Goal: Task Accomplishment & Management: Use online tool/utility

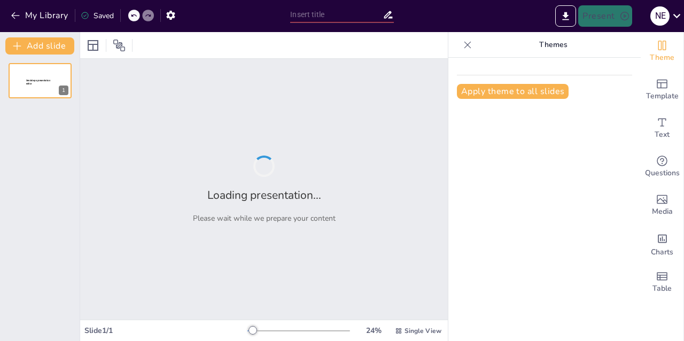
type input "Integración de la Auditoría Forense en la Auditoría General de la República"
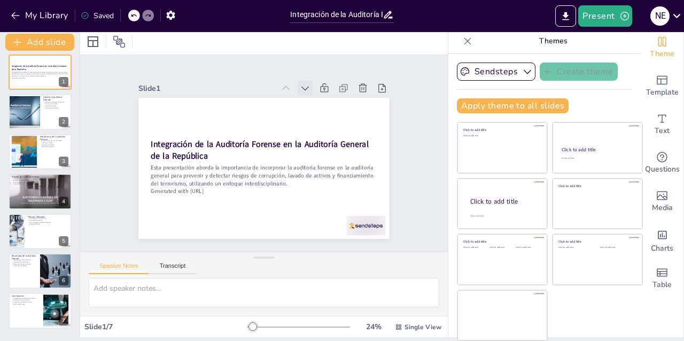
click at [319, 102] on icon at bounding box center [323, 105] width 8 height 6
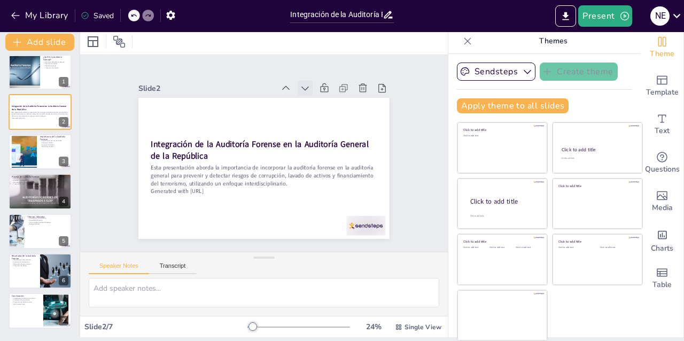
click at [308, 91] on icon at bounding box center [311, 93] width 7 height 5
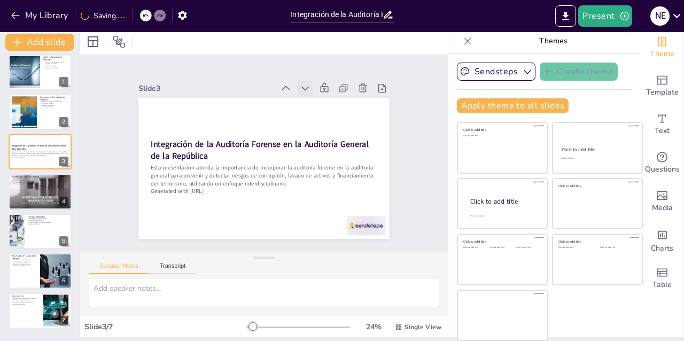
click at [307, 90] on icon at bounding box center [312, 93] width 12 height 12
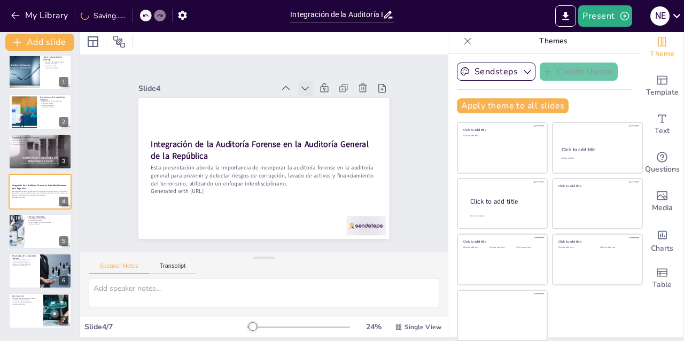
click at [304, 90] on icon at bounding box center [305, 88] width 11 height 11
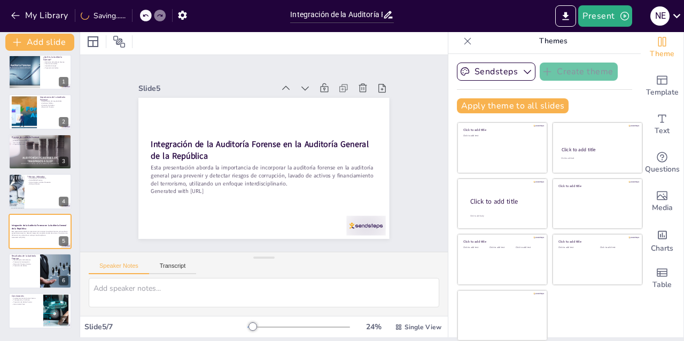
click at [311, 92] on icon at bounding box center [317, 98] width 13 height 13
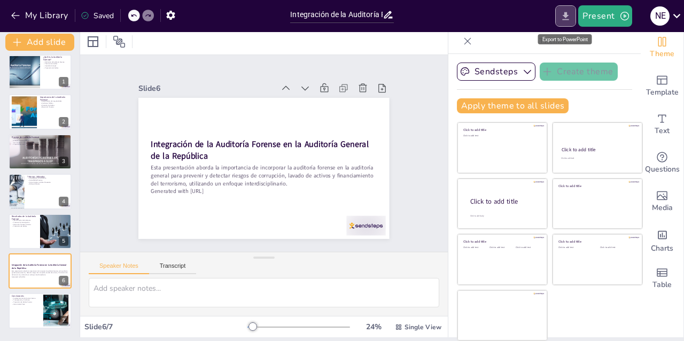
click at [563, 13] on icon "Export to PowerPoint" at bounding box center [565, 16] width 11 height 11
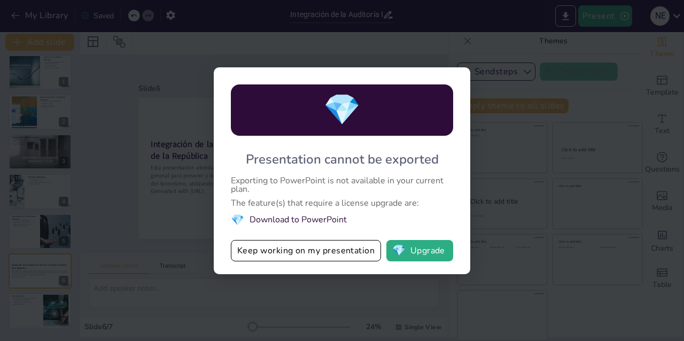
click at [277, 220] on li "💎 Download to PowerPoint" at bounding box center [342, 220] width 222 height 14
click at [403, 249] on span "💎" at bounding box center [398, 250] width 13 height 11
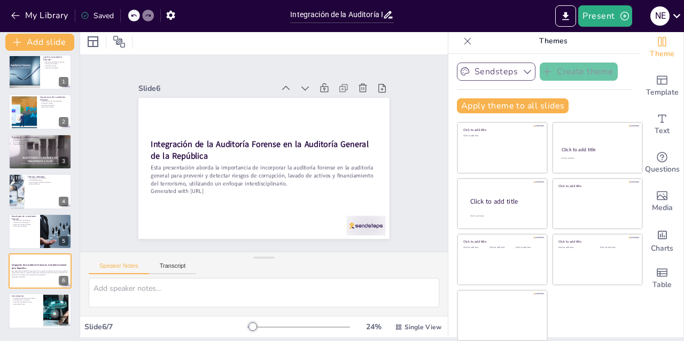
click at [522, 71] on icon "button" at bounding box center [527, 71] width 11 height 11
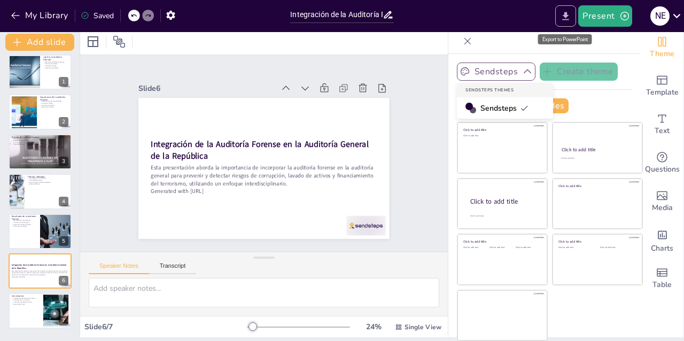
click at [568, 17] on icon "Export to PowerPoint" at bounding box center [566, 16] width 6 height 8
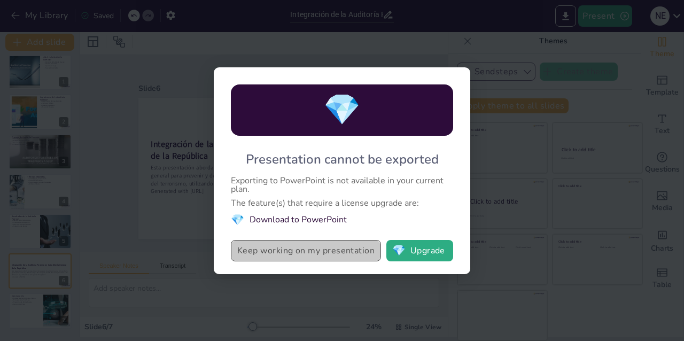
click at [308, 249] on button "Keep working on my presentation" at bounding box center [306, 250] width 150 height 21
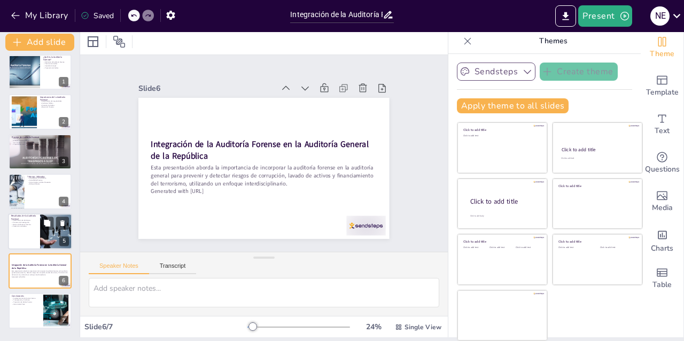
click at [21, 226] on p "Prevención de Delitos" at bounding box center [24, 226] width 26 height 2
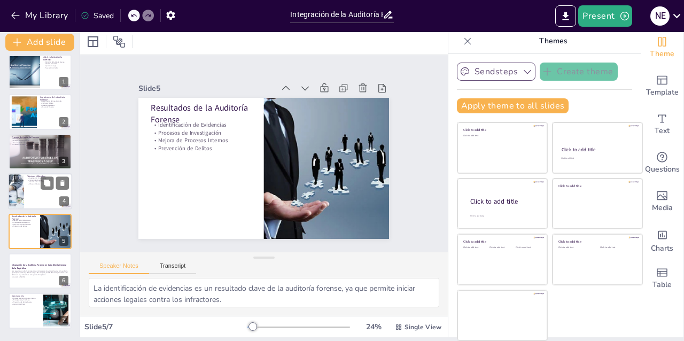
click at [17, 196] on div at bounding box center [16, 191] width 26 height 36
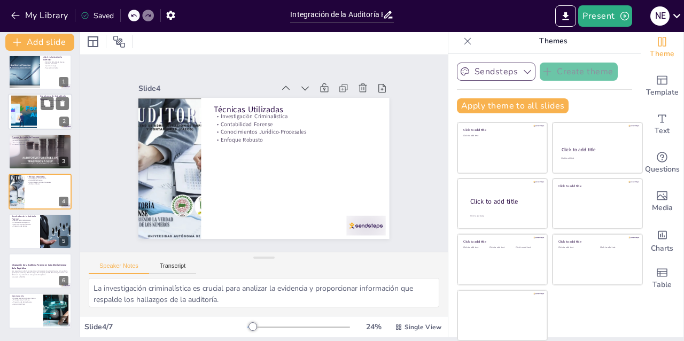
scroll to position [2, 0]
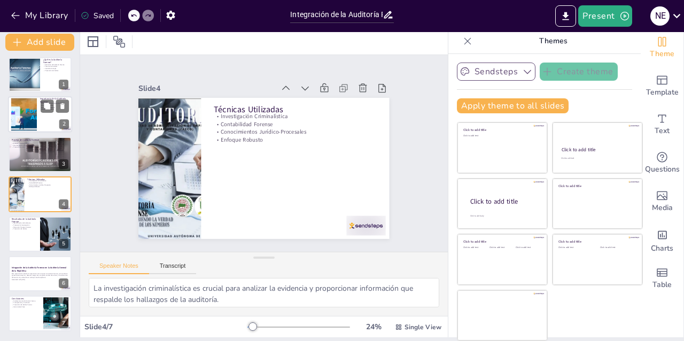
click at [40, 114] on div at bounding box center [40, 115] width 64 height 36
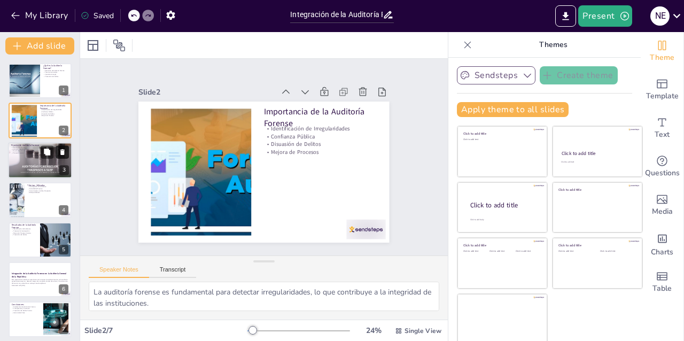
scroll to position [-3, 0]
click at [43, 89] on div at bounding box center [40, 81] width 64 height 36
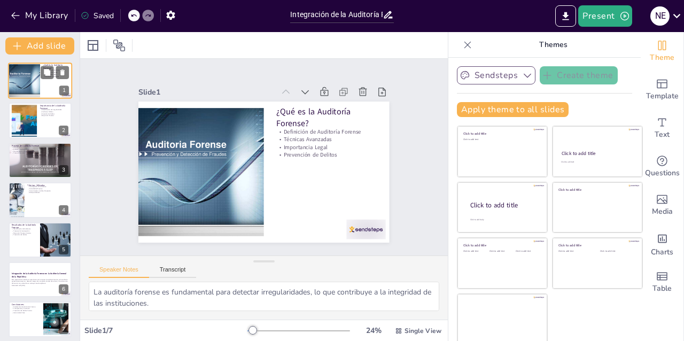
type textarea "La auditoría forense se centra en la investigación de fraudes y delitos financi…"
